Goal: Information Seeking & Learning: Learn about a topic

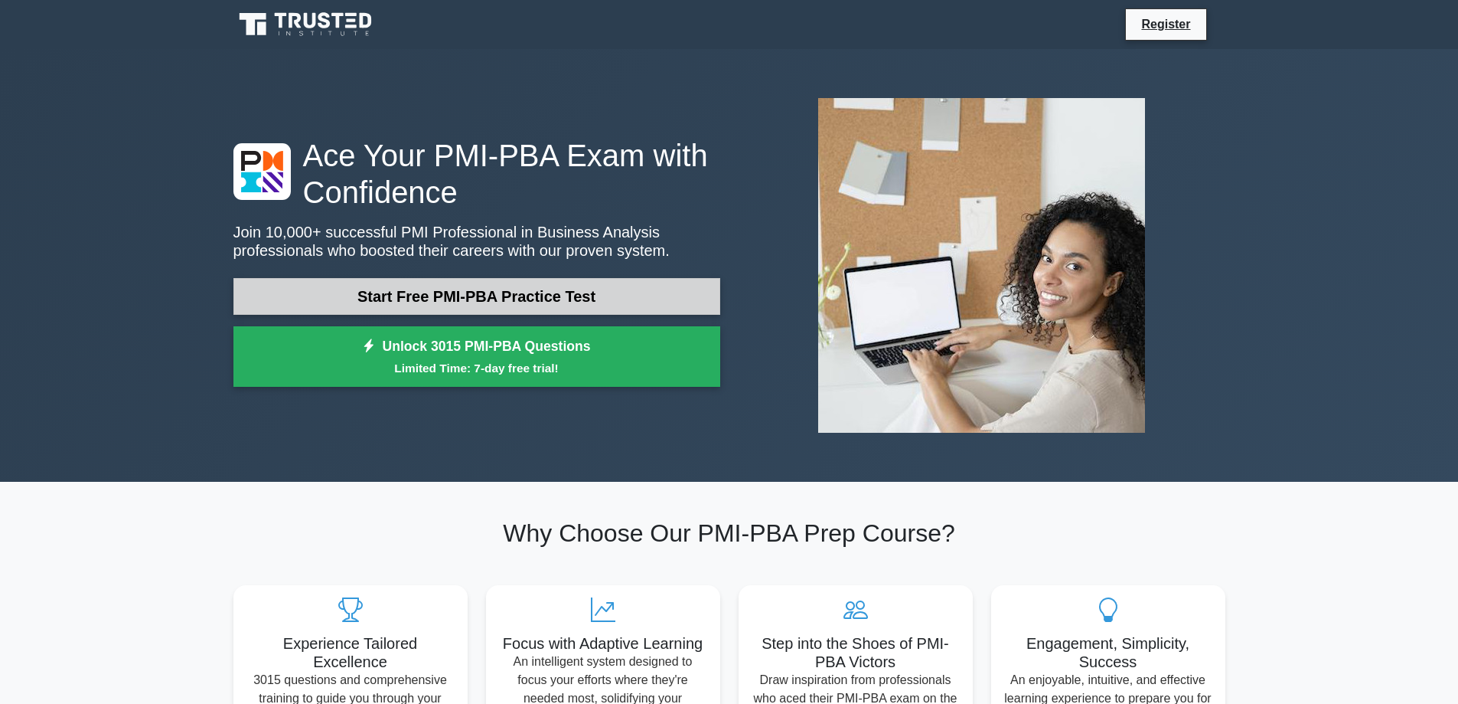
click at [480, 302] on link "Start Free PMI-PBA Practice Test" at bounding box center [476, 296] width 487 height 37
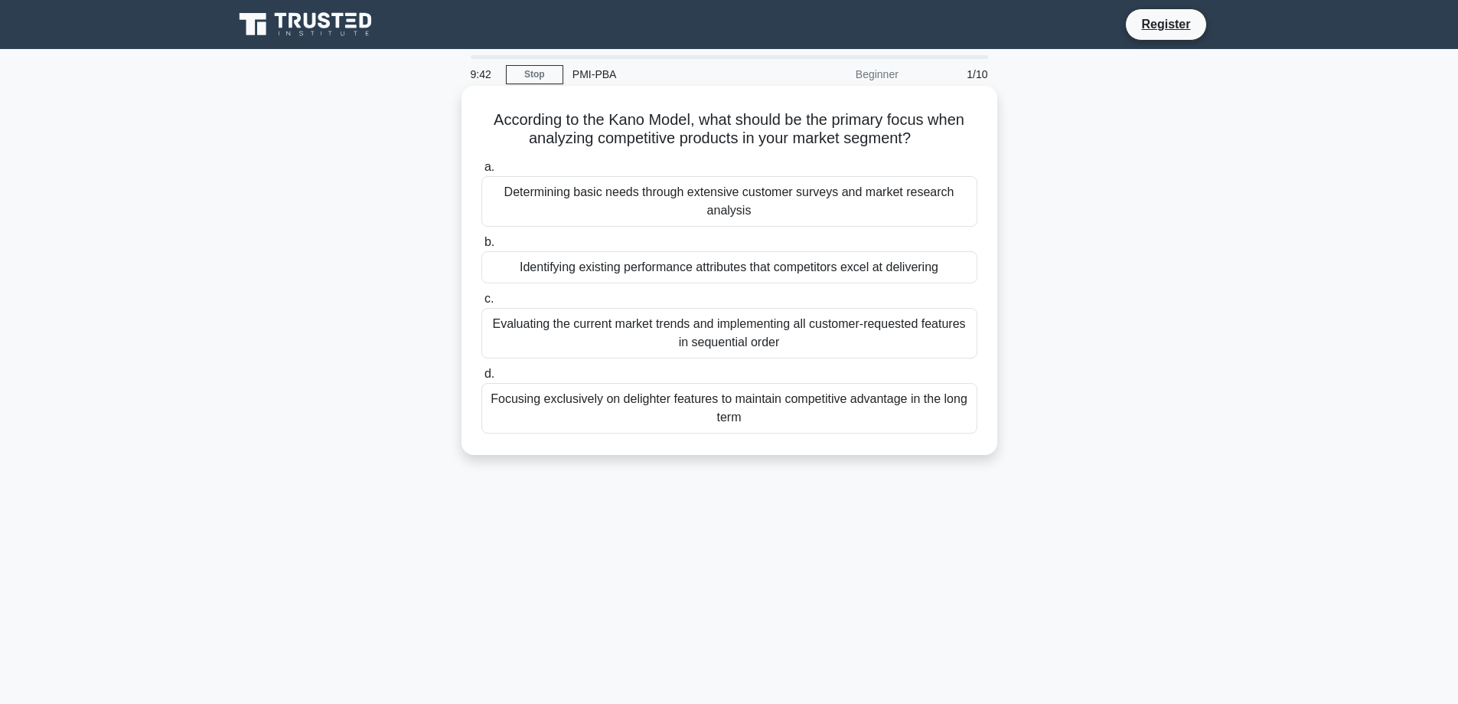
click at [792, 212] on div "Determining basic needs through extensive customer surveys and market research …" at bounding box center [730, 201] width 496 height 51
click at [482, 172] on input "a. Determining basic needs through extensive customer surveys and market resear…" at bounding box center [482, 167] width 0 height 10
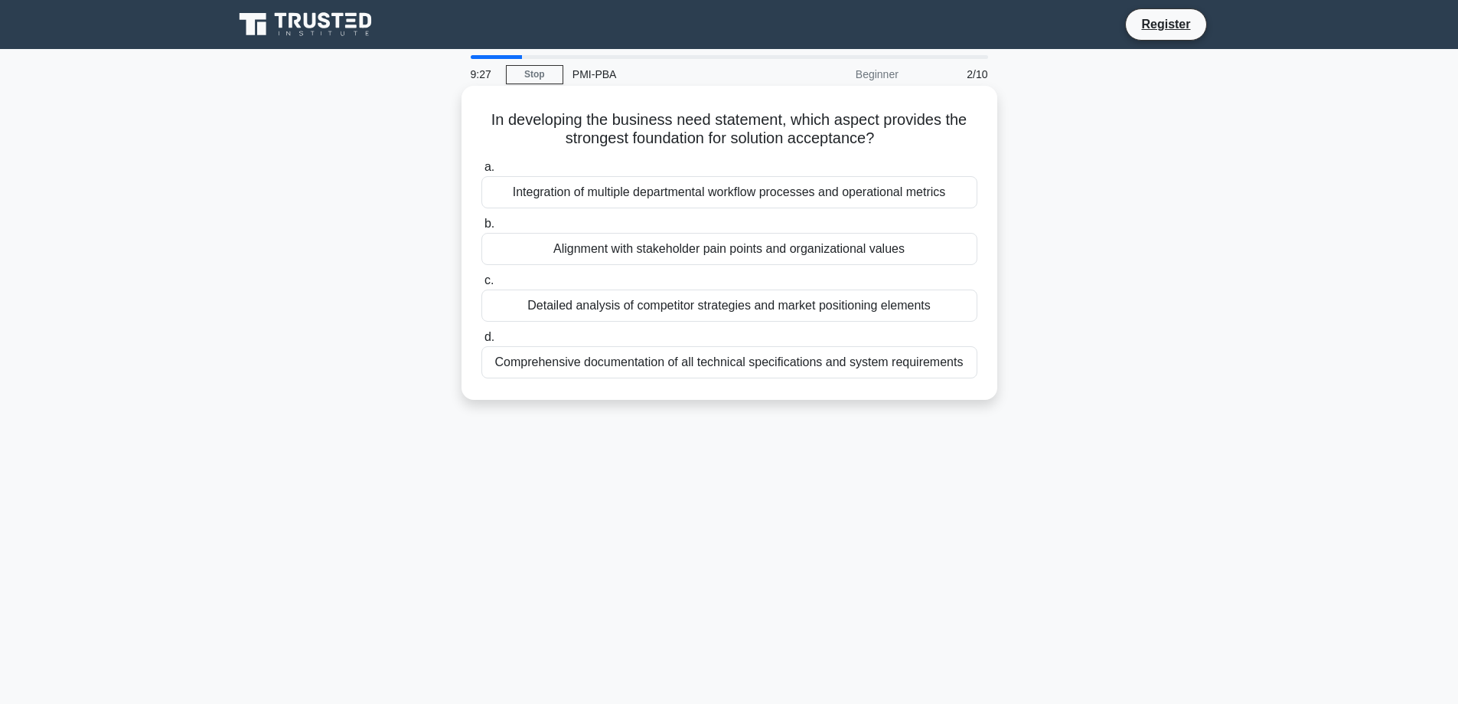
click at [779, 246] on div "Alignment with stakeholder pain points and organizational values" at bounding box center [730, 249] width 496 height 32
click at [482, 229] on input "b. Alignment with stakeholder pain points and organizational values" at bounding box center [482, 224] width 0 height 10
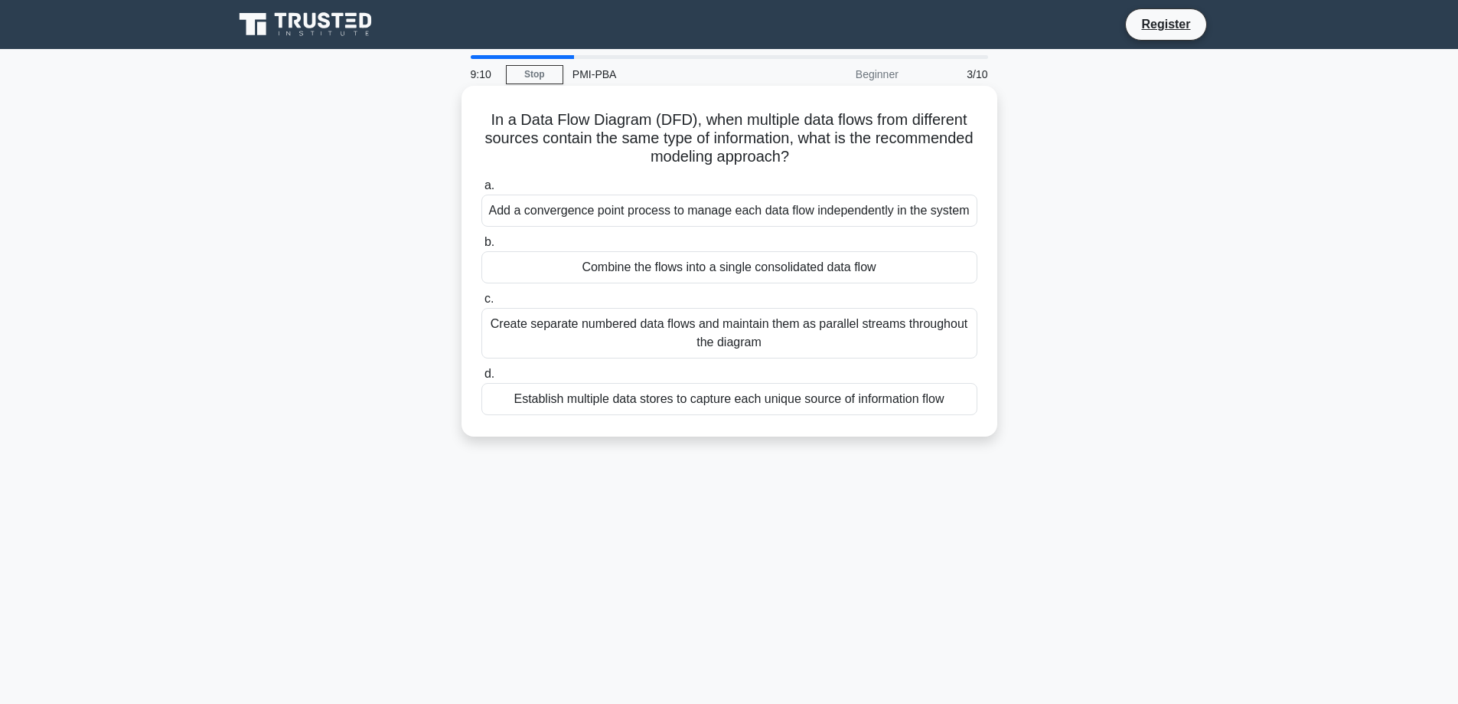
click at [792, 216] on div "Add a convergence point process to manage each data flow independently in the s…" at bounding box center [730, 210] width 496 height 32
click at [482, 191] on input "a. Add a convergence point process to manage each data flow independently in th…" at bounding box center [482, 186] width 0 height 10
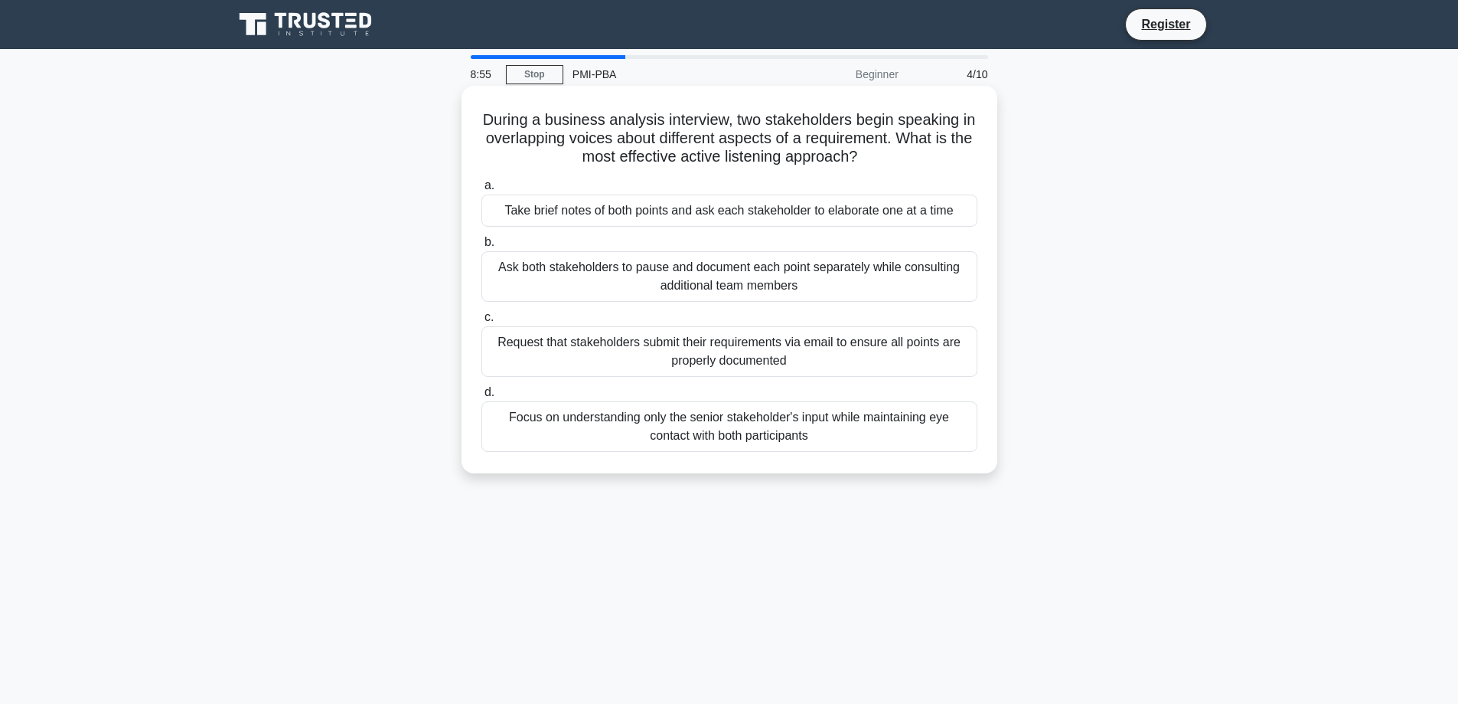
click at [790, 201] on div "Take brief notes of both points and ask each stakeholder to elaborate one at a …" at bounding box center [730, 210] width 496 height 32
click at [482, 191] on input "a. Take brief notes of both points and ask each stakeholder to elaborate one at…" at bounding box center [482, 186] width 0 height 10
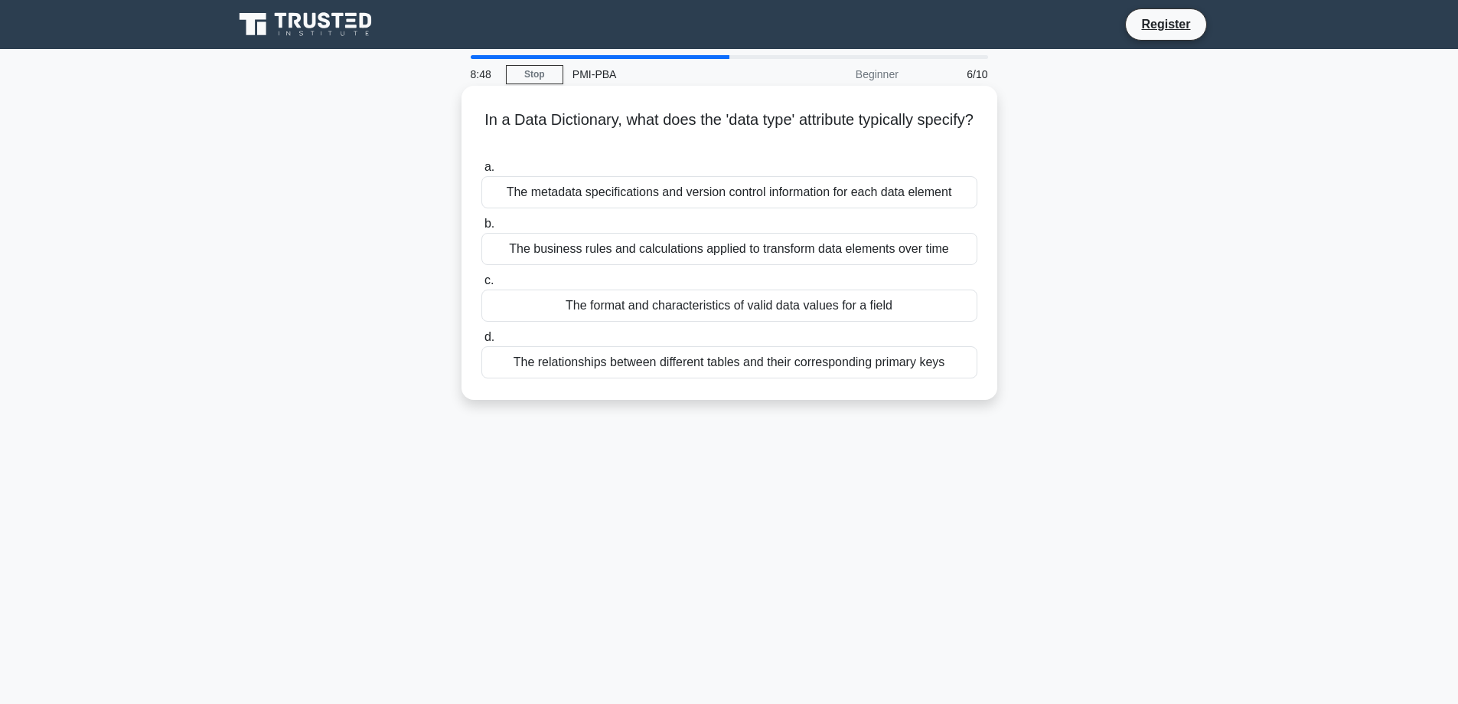
click at [798, 201] on div "The metadata specifications and version control information for each data eleme…" at bounding box center [730, 192] width 496 height 32
click at [482, 172] on input "a. The metadata specifications and version control information for each data el…" at bounding box center [482, 167] width 0 height 10
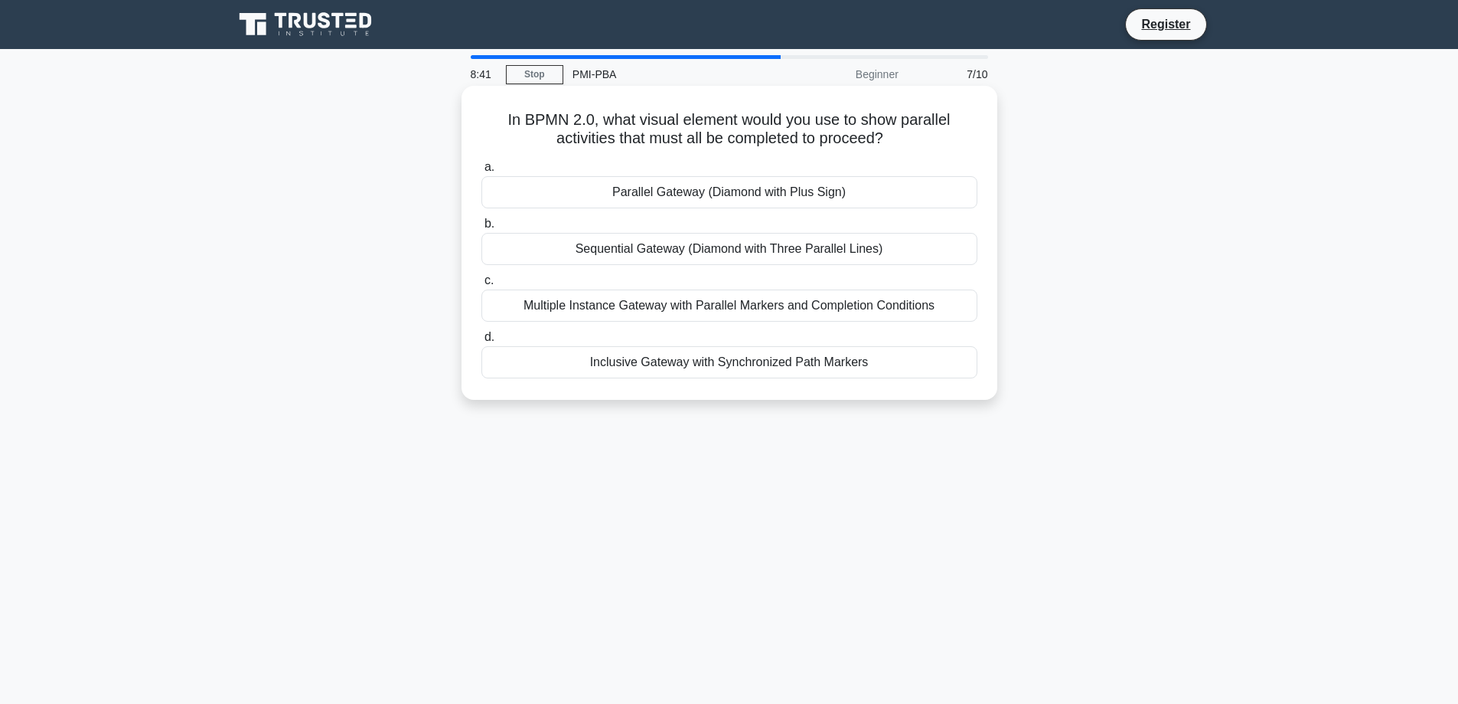
click at [777, 191] on div "Parallel Gateway (Diamond with Plus Sign)" at bounding box center [730, 192] width 496 height 32
click at [482, 172] on input "a. Parallel Gateway (Diamond with Plus Sign)" at bounding box center [482, 167] width 0 height 10
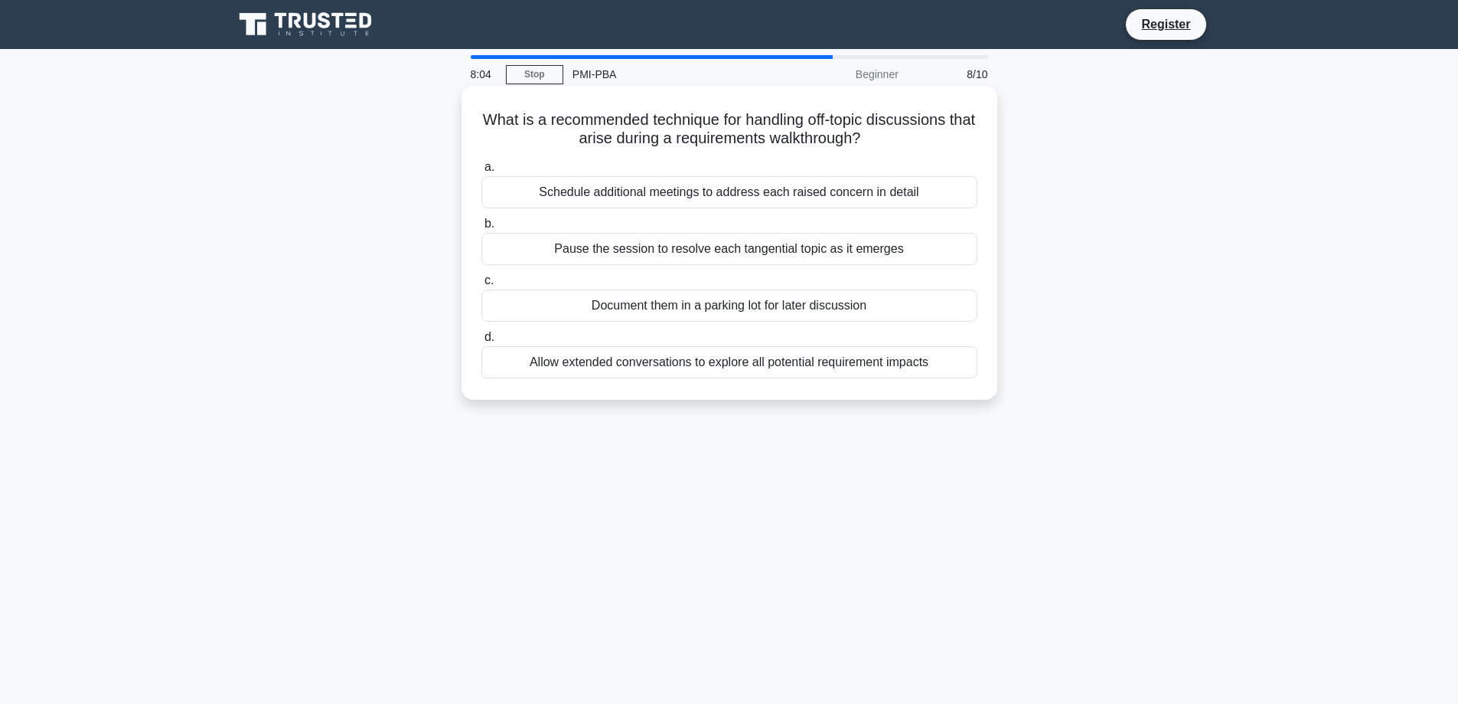
click at [629, 194] on div "Schedule additional meetings to address each raised concern in detail" at bounding box center [730, 192] width 496 height 32
click at [482, 172] on input "a. Schedule additional meetings to address each raised concern in detail" at bounding box center [482, 167] width 0 height 10
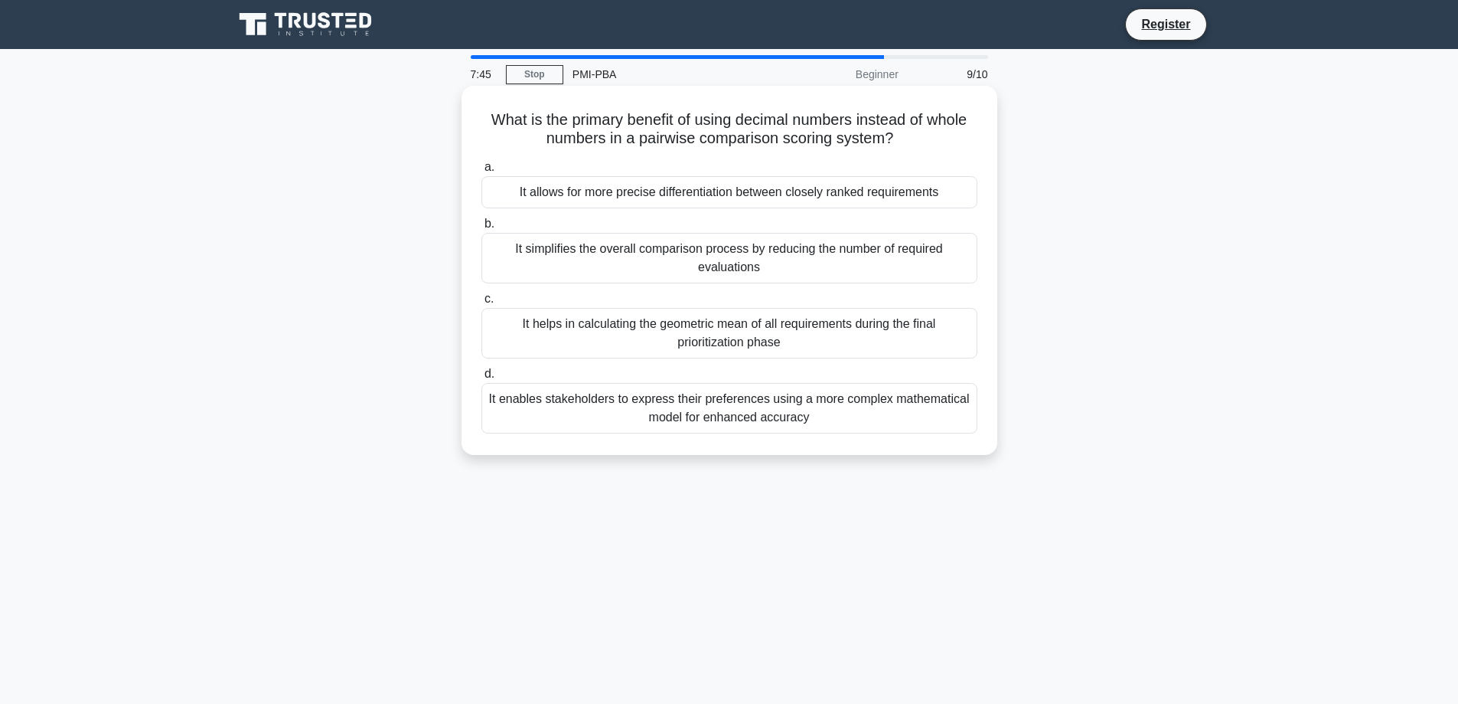
click at [736, 406] on div "It enables stakeholders to express their preferences using a more complex mathe…" at bounding box center [730, 408] width 496 height 51
click at [482, 379] on input "d. It enables stakeholders to express their preferences using a more complex ma…" at bounding box center [482, 374] width 0 height 10
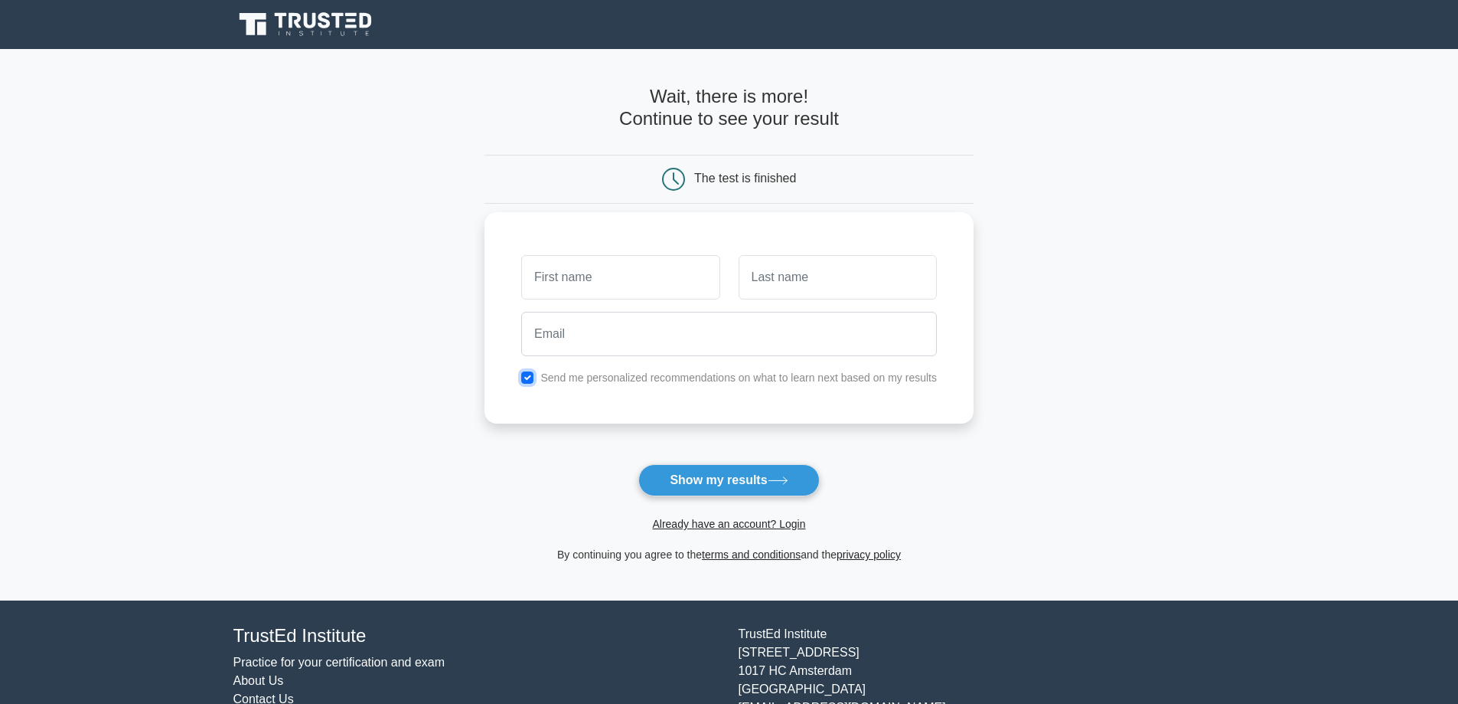
click at [527, 380] on input "checkbox" at bounding box center [527, 377] width 12 height 12
checkbox input "false"
click at [579, 290] on input "text" at bounding box center [620, 277] width 198 height 44
type input "[PERSON_NAME]"
click at [765, 273] on input "text" at bounding box center [838, 277] width 198 height 44
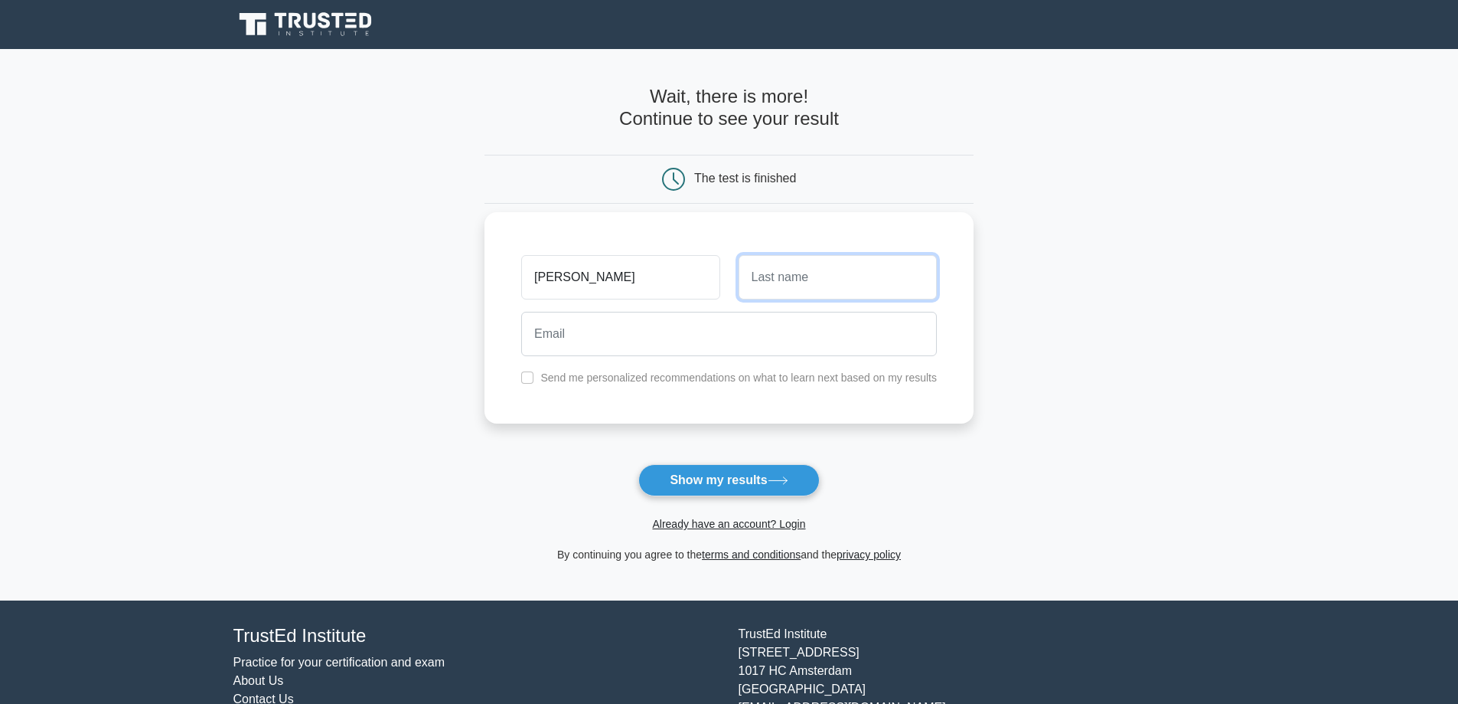
click at [765, 273] on input "text" at bounding box center [838, 277] width 198 height 44
type input "Patade"
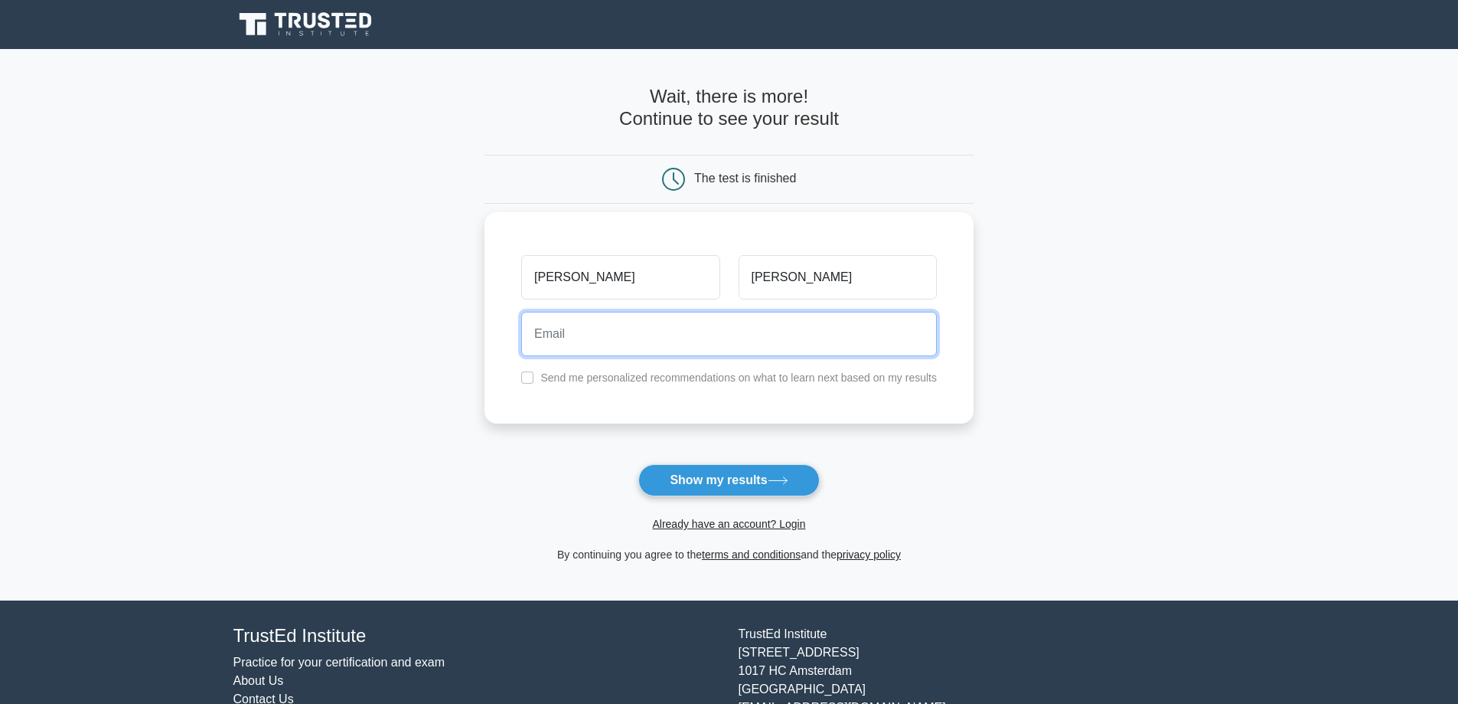
click at [734, 318] on input "email" at bounding box center [729, 334] width 416 height 44
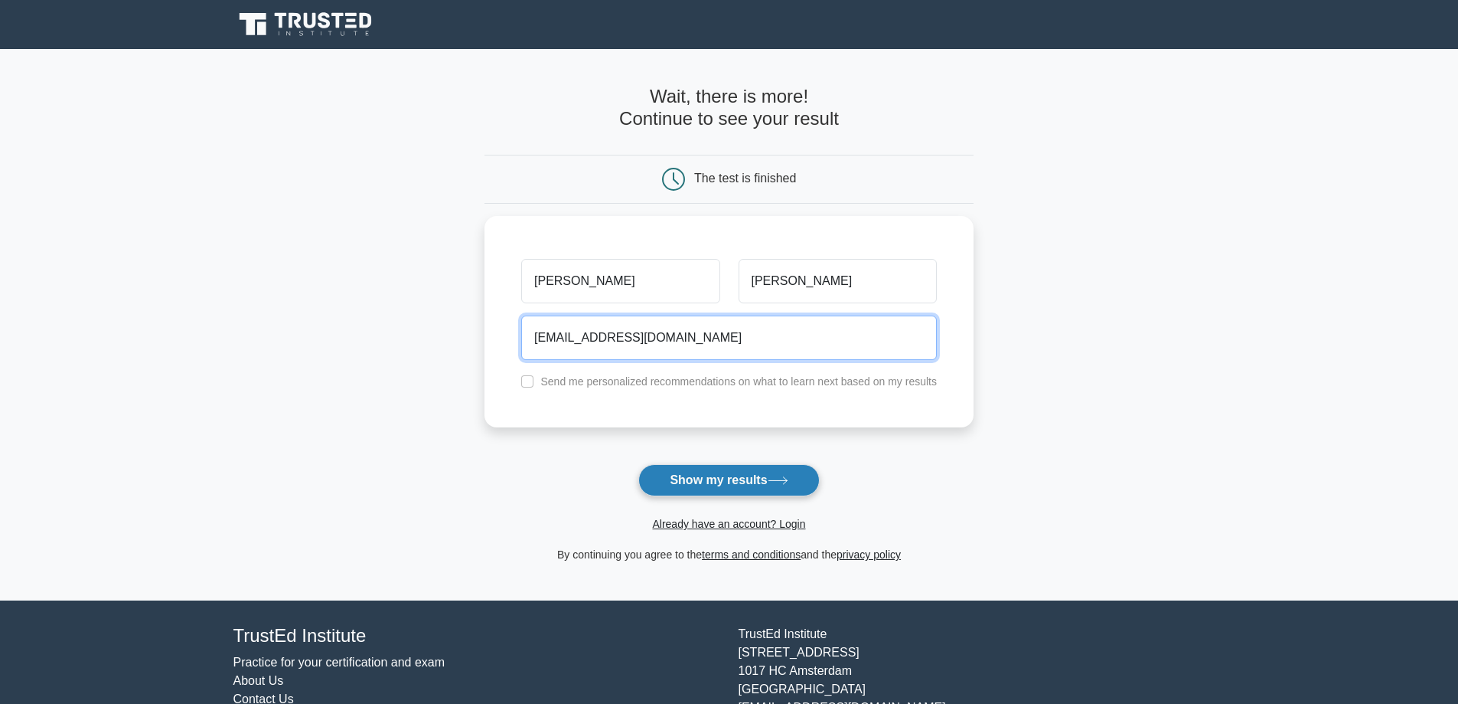
type input "pranavpatade3@gmail.com"
click at [713, 472] on button "Show my results" at bounding box center [728, 480] width 181 height 32
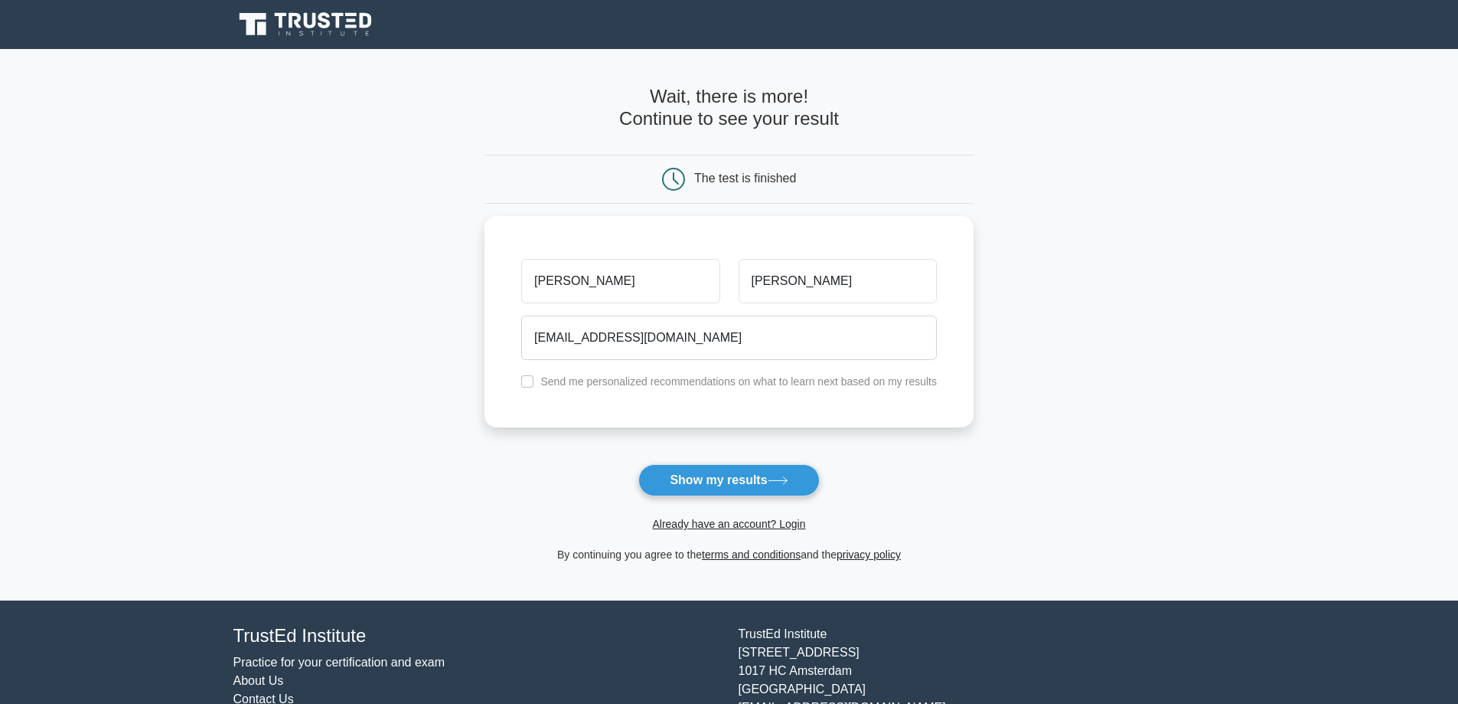
click at [713, 472] on form "Wait, there is more! Continue to see your result The test is finished Pranav" at bounding box center [729, 325] width 489 height 478
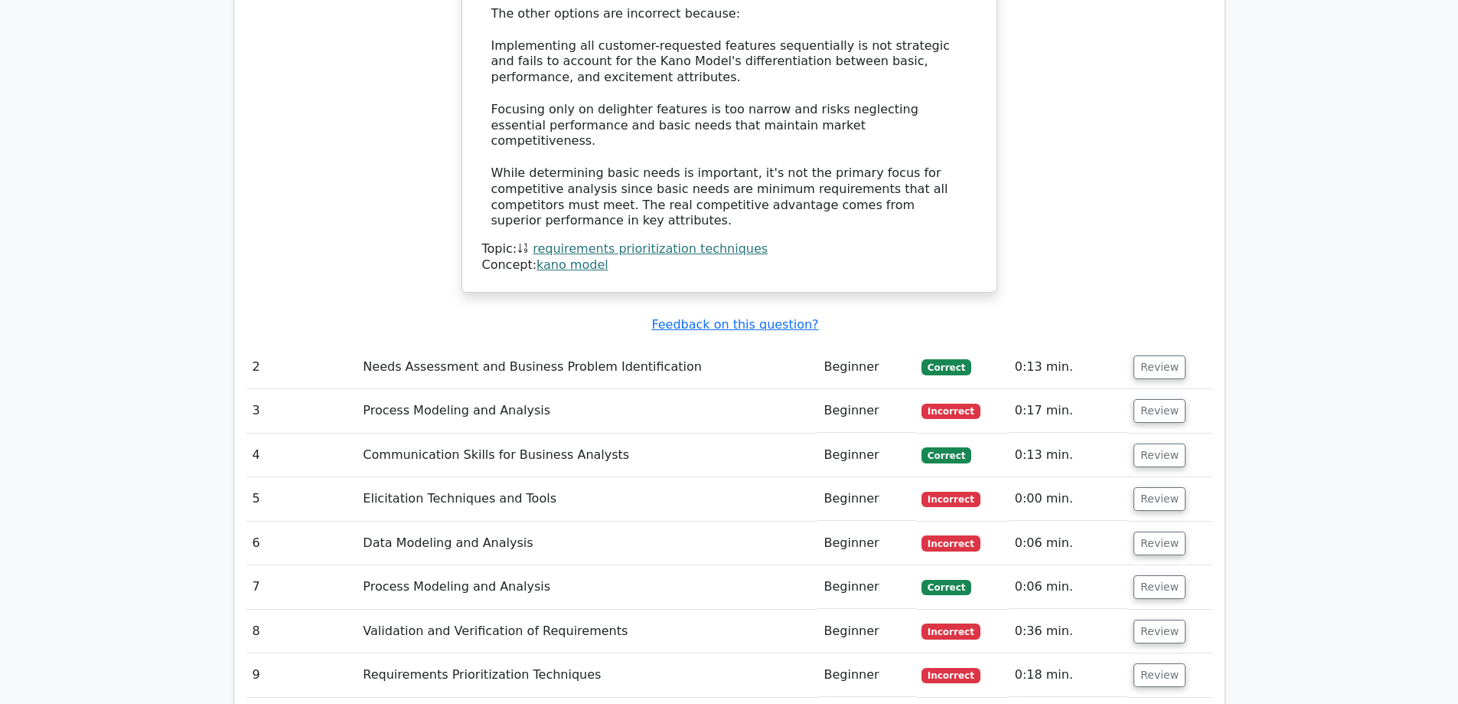
scroll to position [1947, 0]
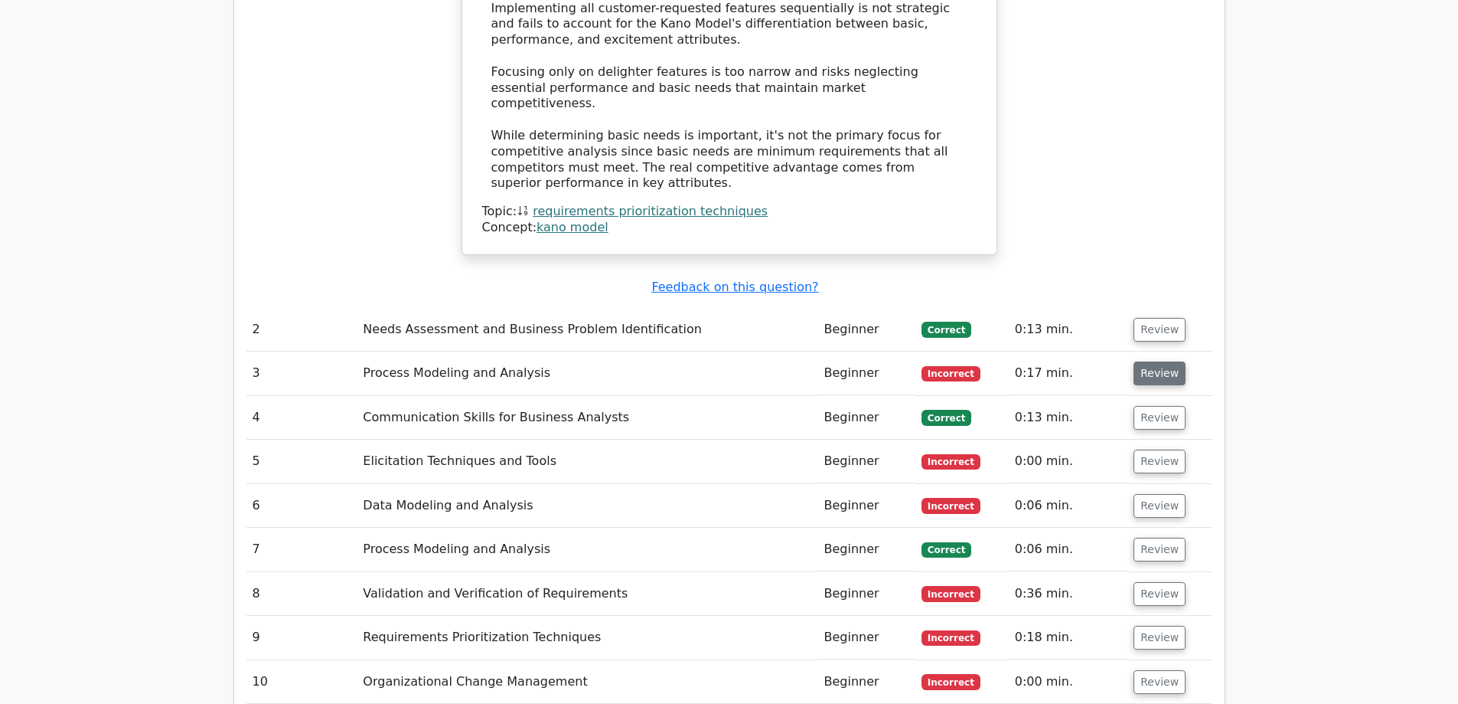
click at [1151, 361] on button "Review" at bounding box center [1160, 373] width 52 height 24
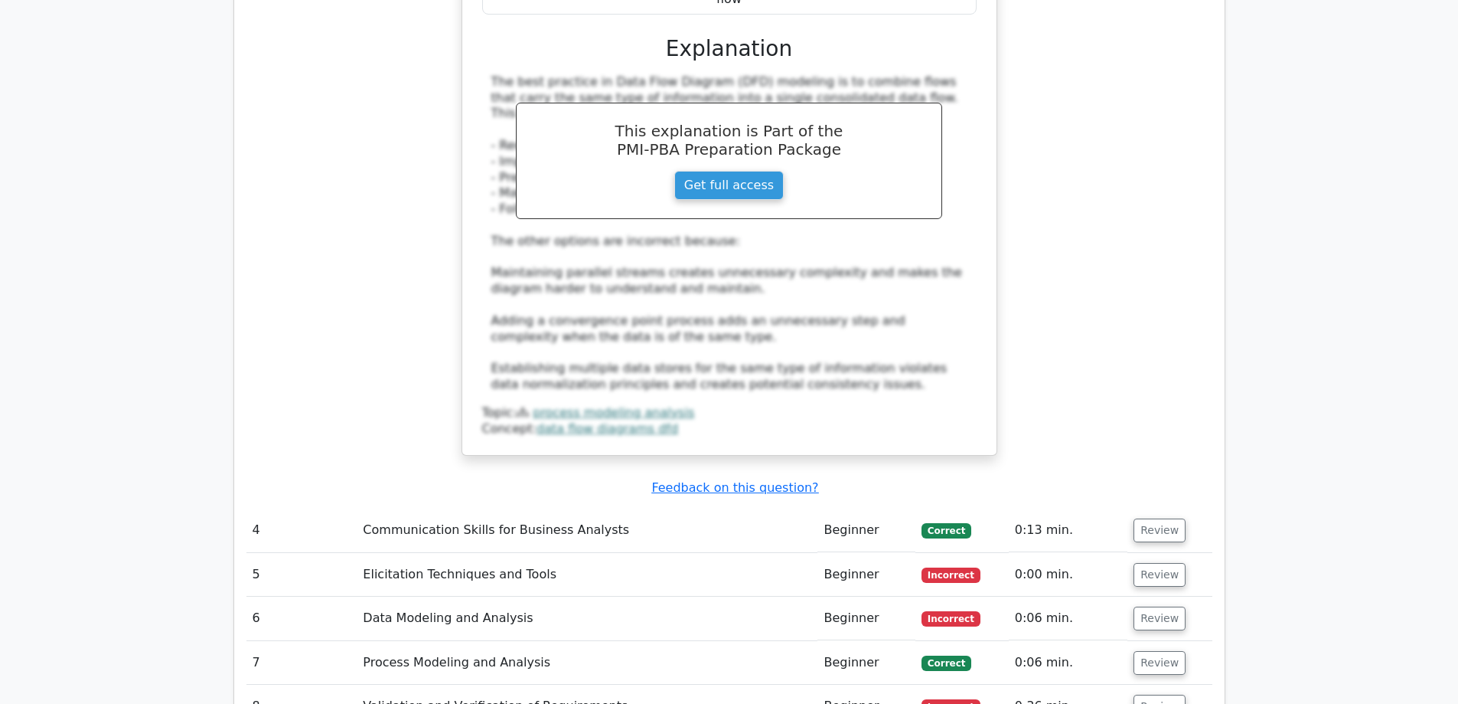
scroll to position [2679, 0]
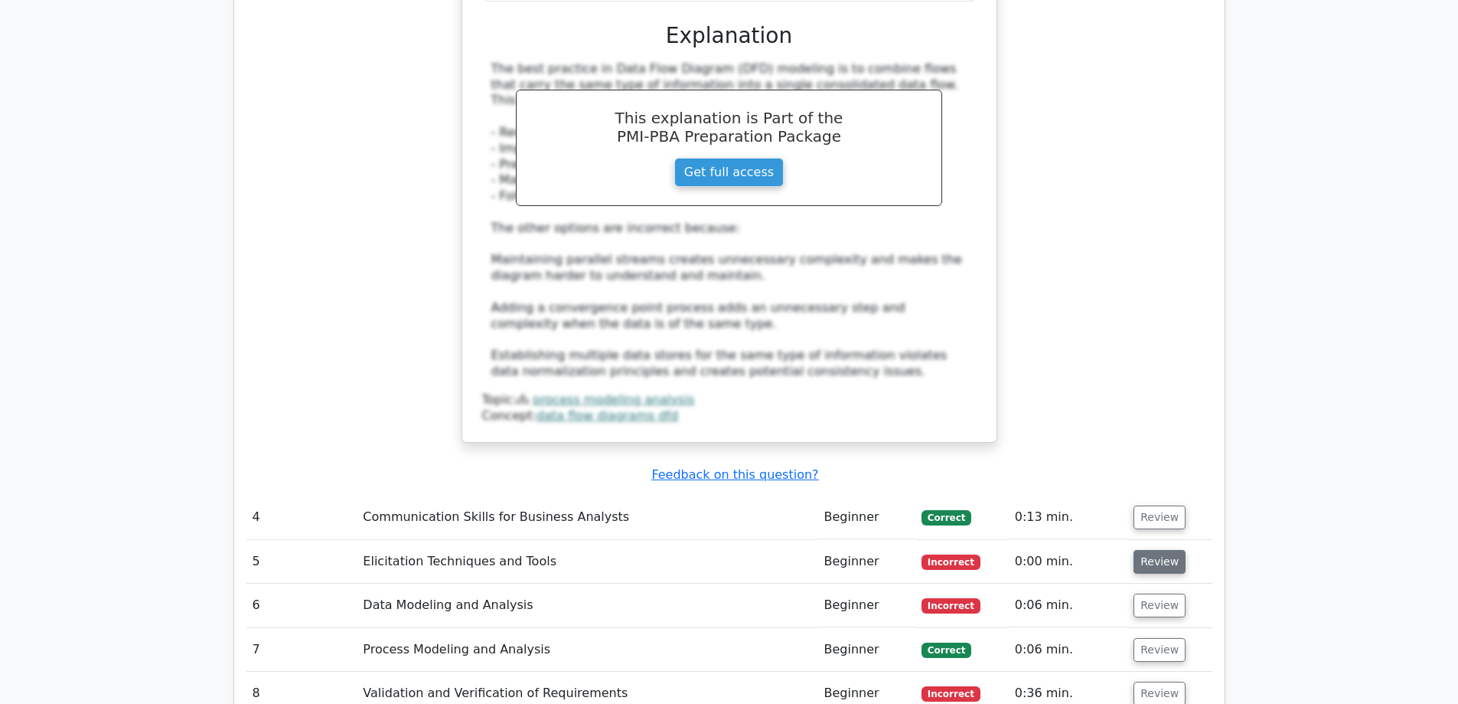
click at [1147, 550] on button "Review" at bounding box center [1160, 562] width 52 height 24
click at [1154, 550] on button "Review" at bounding box center [1160, 562] width 52 height 24
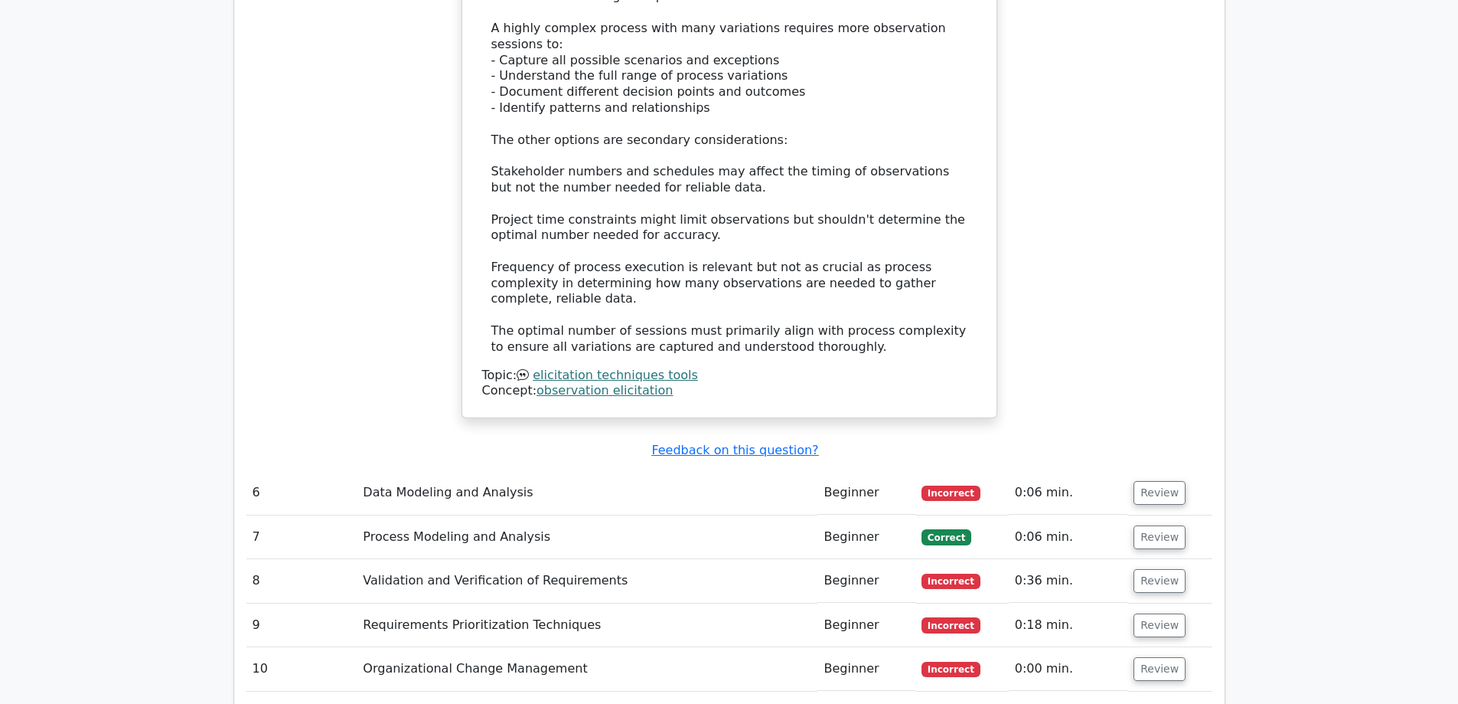
scroll to position [3684, 0]
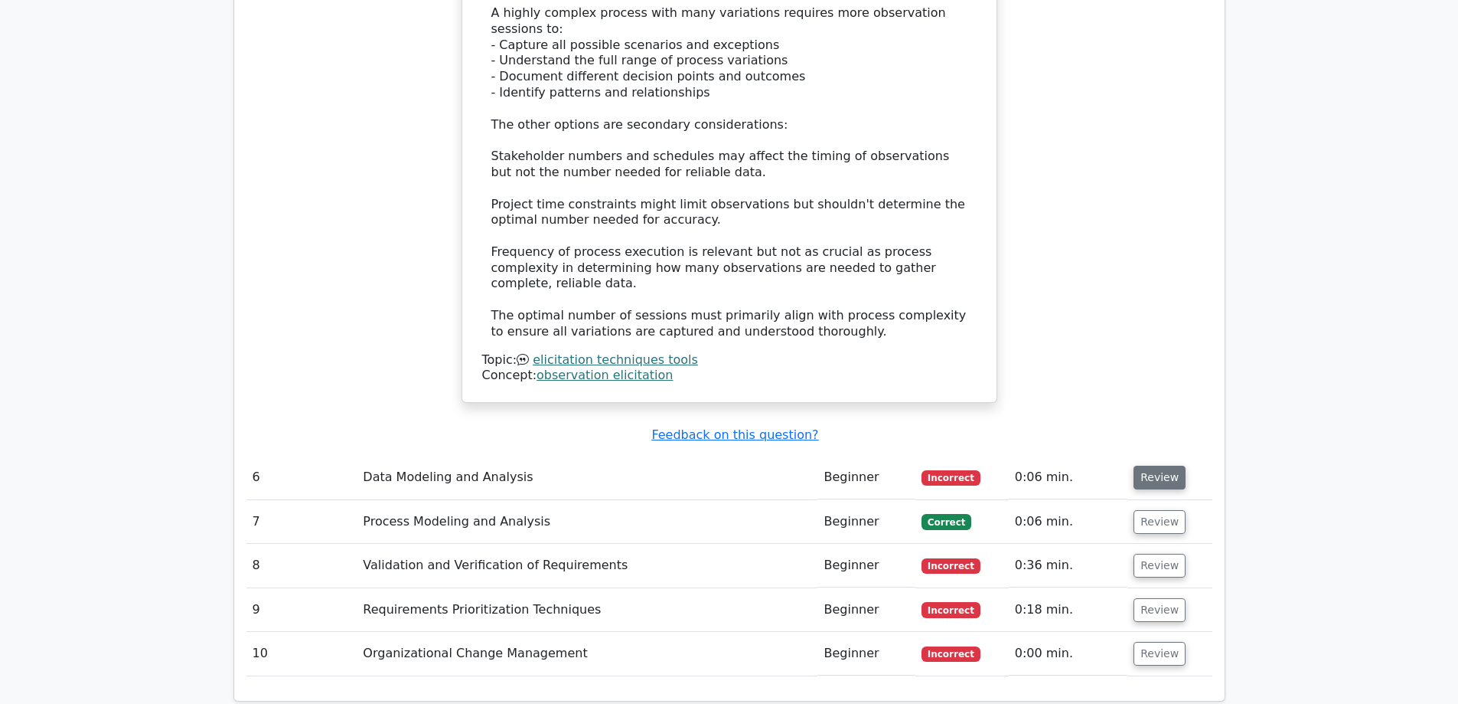
click at [1142, 465] on button "Review" at bounding box center [1160, 477] width 52 height 24
